Goal: Task Accomplishment & Management: Manage account settings

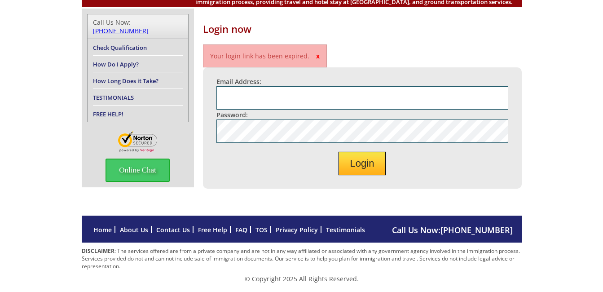
scroll to position [138, 0]
click at [351, 166] on button "Login" at bounding box center [363, 163] width 48 height 23
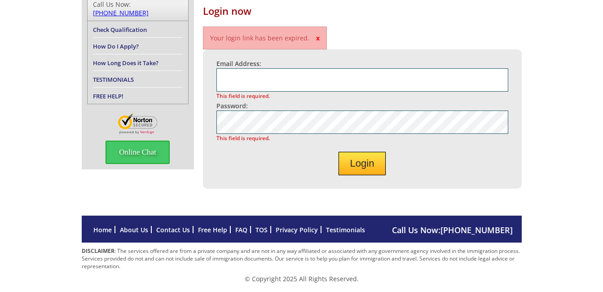
click at [363, 175] on button "Login" at bounding box center [363, 163] width 48 height 23
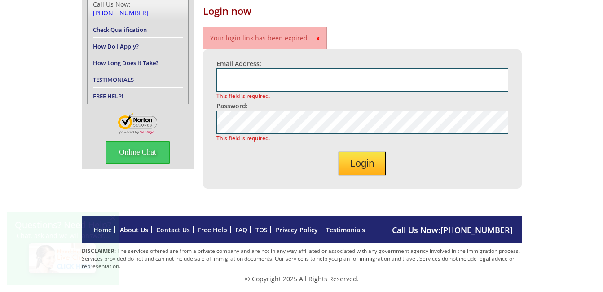
click at [357, 165] on button "Login" at bounding box center [363, 163] width 48 height 23
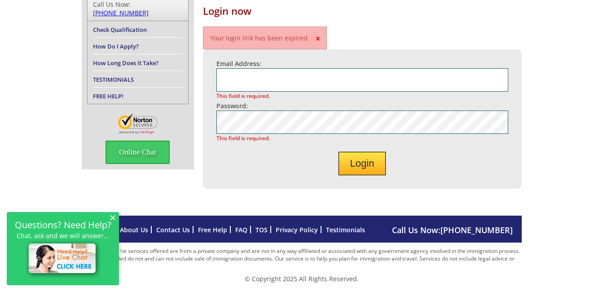
click at [357, 165] on button "Login" at bounding box center [363, 163] width 48 height 23
